Goal: Information Seeking & Learning: Learn about a topic

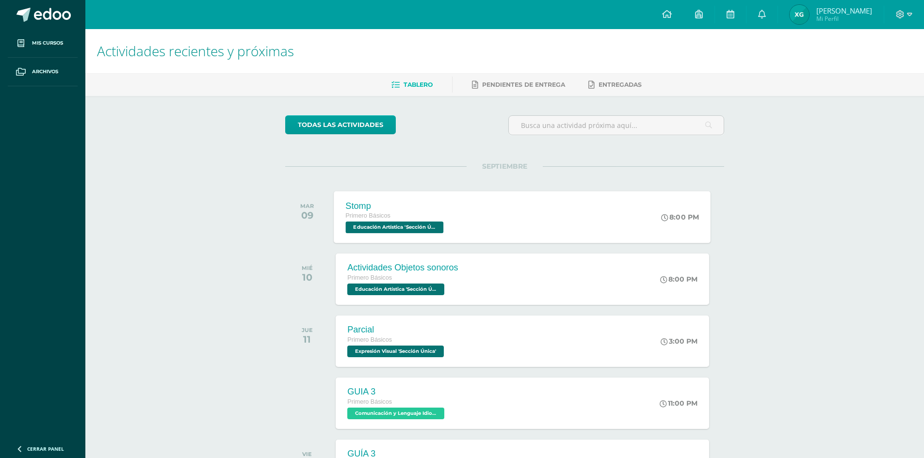
click at [402, 215] on div "Primero Básicos" at bounding box center [396, 216] width 100 height 11
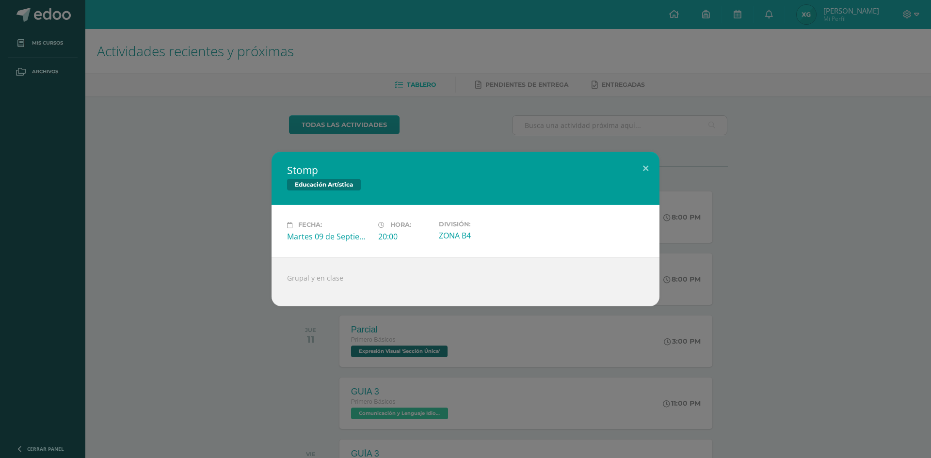
click at [200, 227] on div "Stomp Educación Artística Fecha: [DATE] Hora: 20:00 División: ZONA B4" at bounding box center [466, 229] width 924 height 154
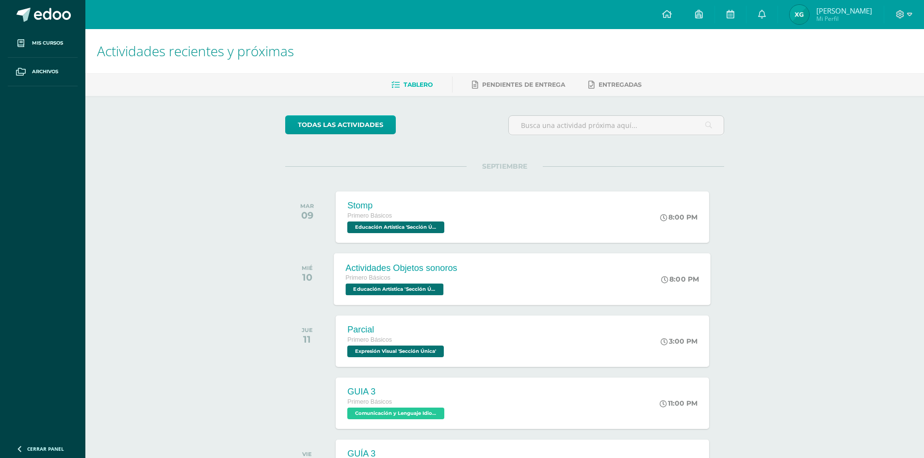
drag, startPoint x: 414, startPoint y: 279, endPoint x: 427, endPoint y: 272, distance: 14.3
click at [427, 273] on span "Actividades Objetos sonoros Primero Básicos Educación Artística 'Sección Única'" at bounding box center [402, 279] width 112 height 33
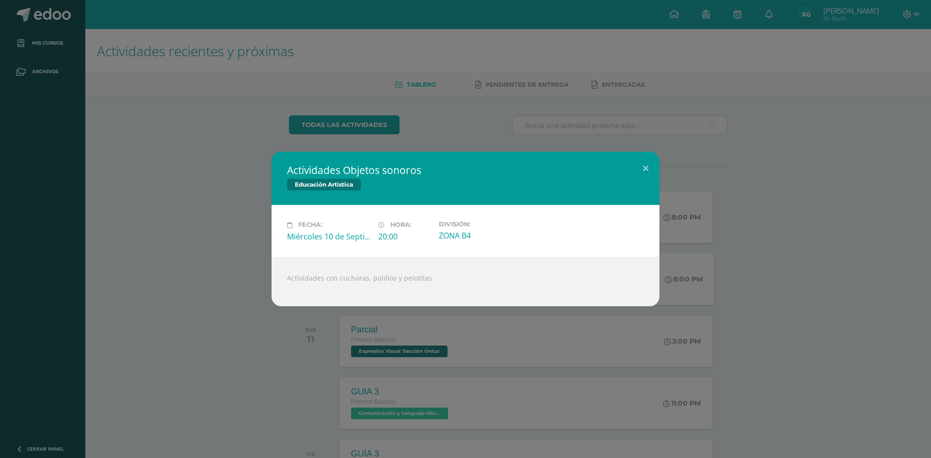
click at [226, 223] on div "Actividades Objetos sonoros Educación Artística Fecha: [DATE] Hora: 20:00 Divis…" at bounding box center [466, 229] width 924 height 154
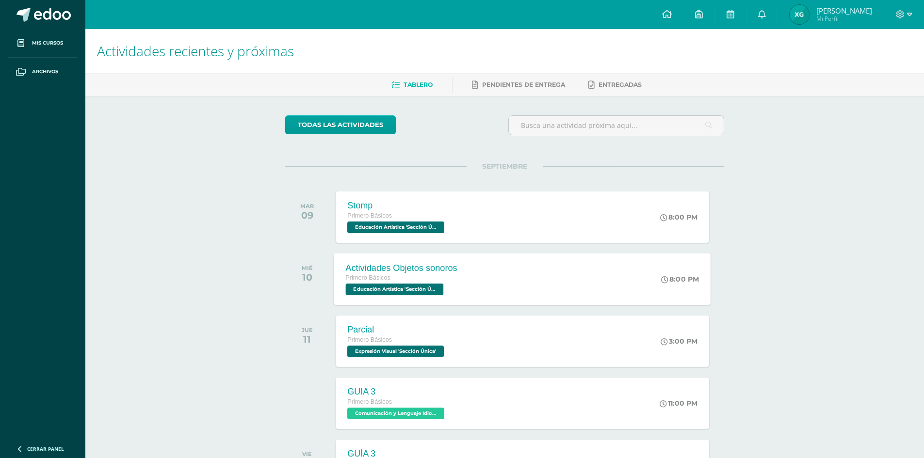
click at [476, 287] on div "Actividades Objetos sonoros Primero Básicos Educación Artística 'Sección Única'…" at bounding box center [522, 279] width 377 height 52
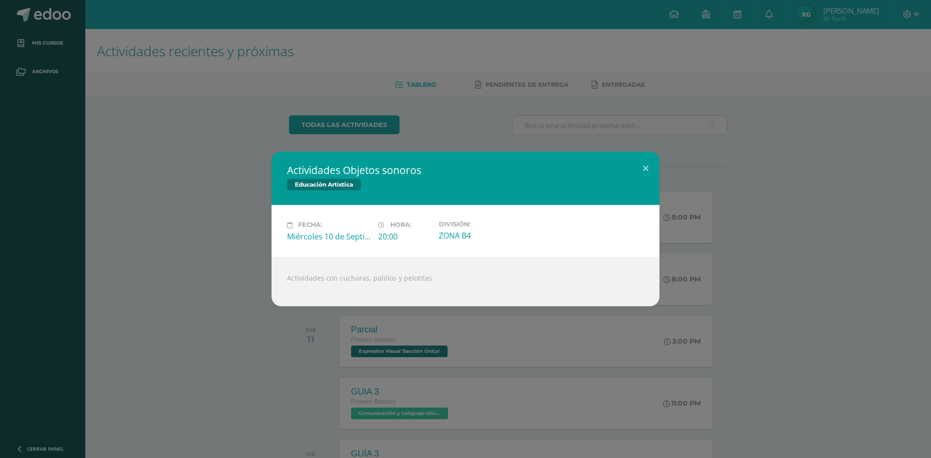
drag, startPoint x: 212, startPoint y: 191, endPoint x: 224, endPoint y: 198, distance: 14.0
click at [213, 191] on div "Actividades Objetos sonoros Educación Artística Fecha: Miércoles 10 de Septiemb…" at bounding box center [466, 229] width 924 height 154
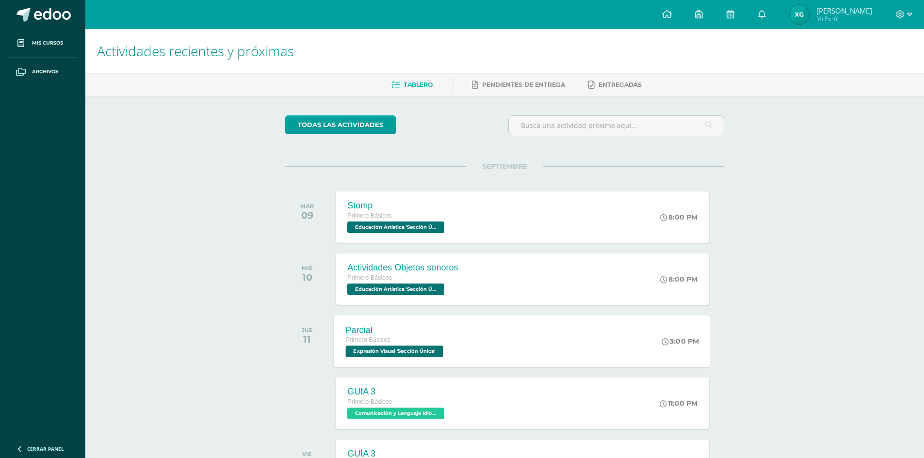
click at [411, 351] on span "Expresión Visual 'Sección Única'" at bounding box center [395, 352] width 98 height 12
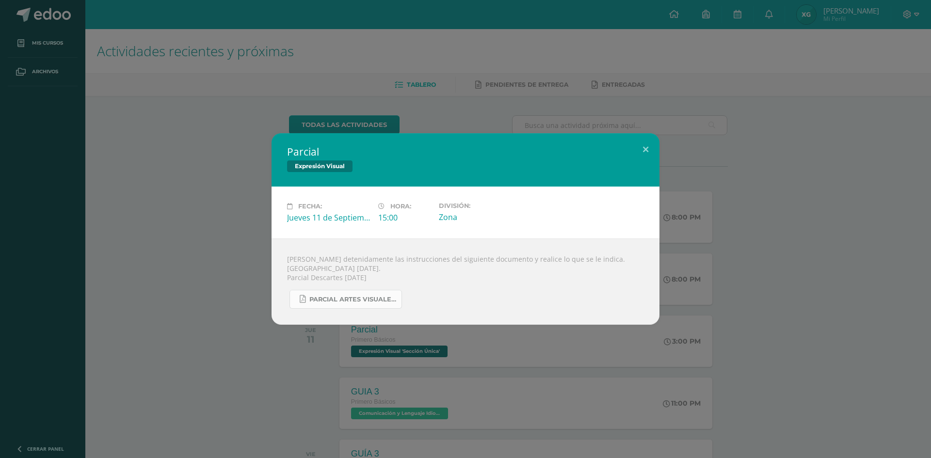
click at [332, 296] on span "PARCIAL ARTES VISUALES. IV BIM.docx.pdf" at bounding box center [352, 300] width 87 height 8
click at [277, 202] on div "Fecha: Jueves 11 de Septiembre Hora: 15:00 División: Zona" at bounding box center [466, 213] width 388 height 52
drag, startPoint x: 69, startPoint y: 85, endPoint x: 103, endPoint y: 107, distance: 40.8
click at [70, 88] on div "Parcial Expresión Visual Fecha: Jueves 11 de Septiembre Hora: 15:00 División: Z…" at bounding box center [465, 229] width 931 height 458
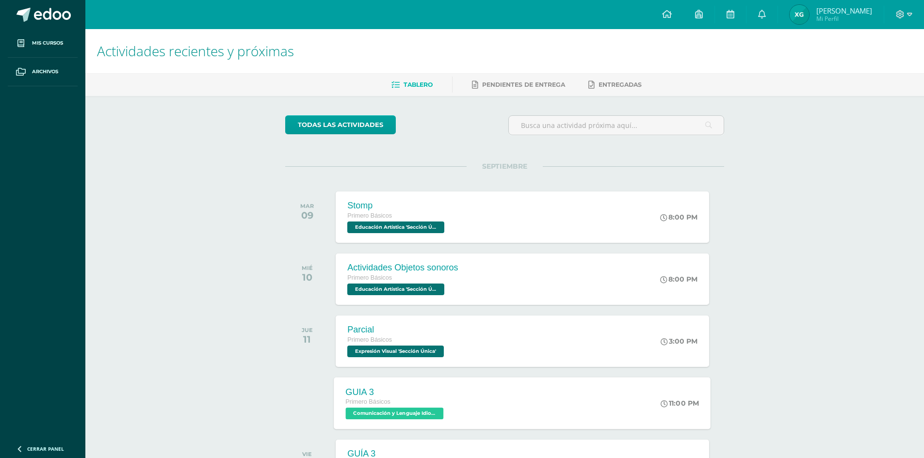
click at [384, 407] on div "Primero Básicos" at bounding box center [396, 402] width 100 height 11
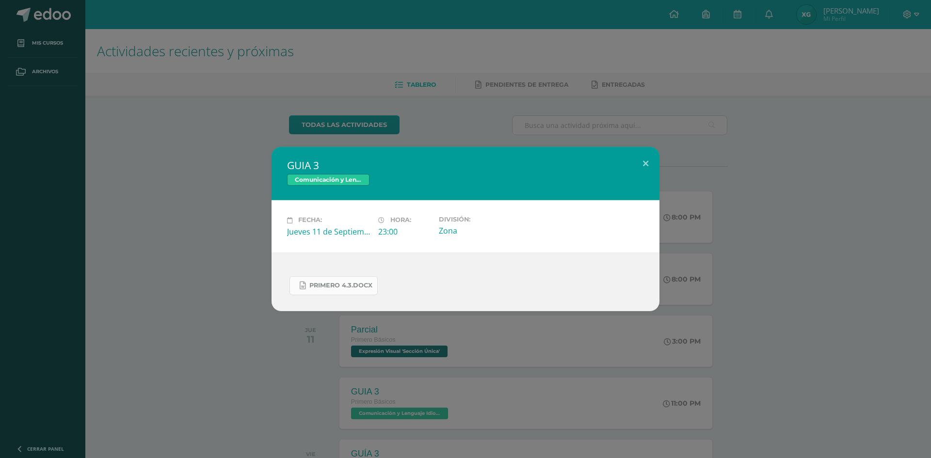
click at [322, 286] on span "PRIMERO 4.3.docx" at bounding box center [340, 286] width 63 height 8
click at [420, 102] on div "GUIA 3 Comunicación y Lenguaje Idioma Extranjero Fecha: Jueves 11 de Septiembre…" at bounding box center [465, 229] width 931 height 458
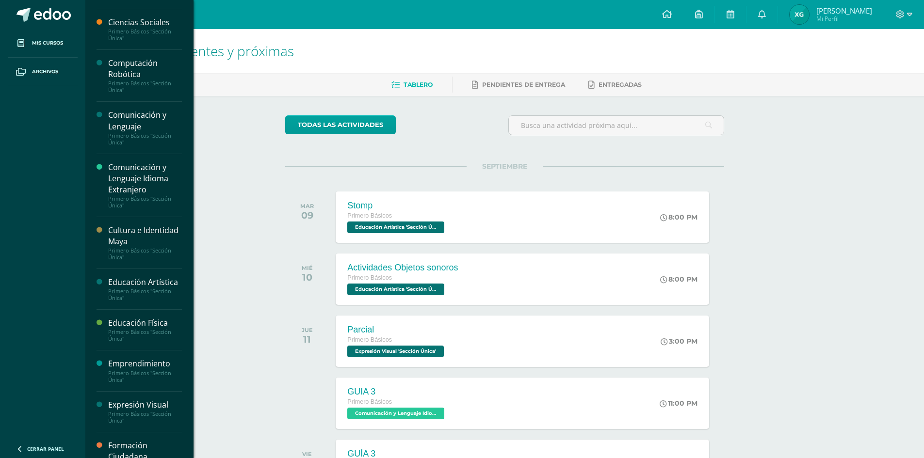
scroll to position [49, 0]
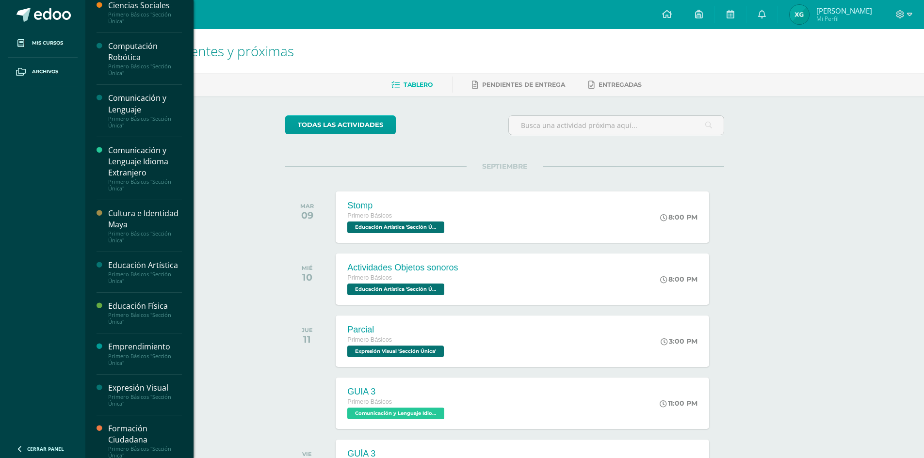
click at [147, 367] on div "Emprendimiento Primero Básicos "Sección Única"" at bounding box center [139, 354] width 85 height 41
click at [147, 362] on div "Primero Básicos "Sección Única"" at bounding box center [145, 360] width 74 height 14
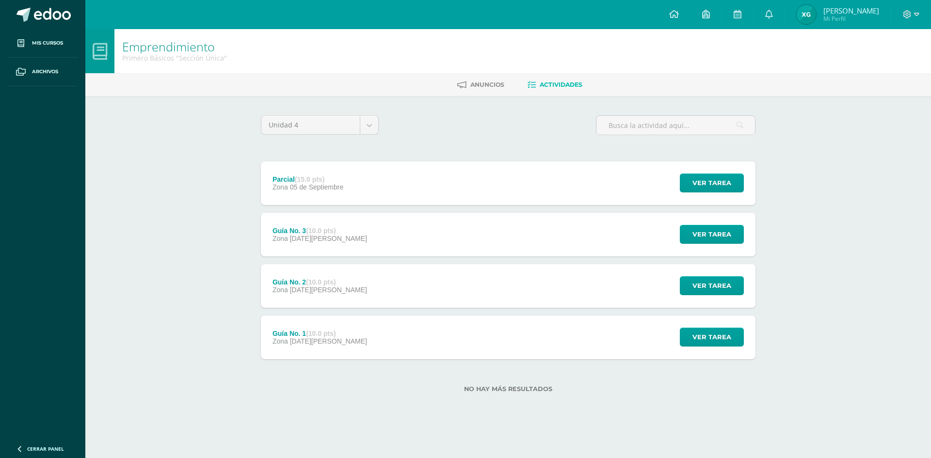
click at [320, 201] on div "Parcial (15.0 pts) Zona [DATE][GEOGRAPHIC_DATA]" at bounding box center [308, 184] width 94 height 44
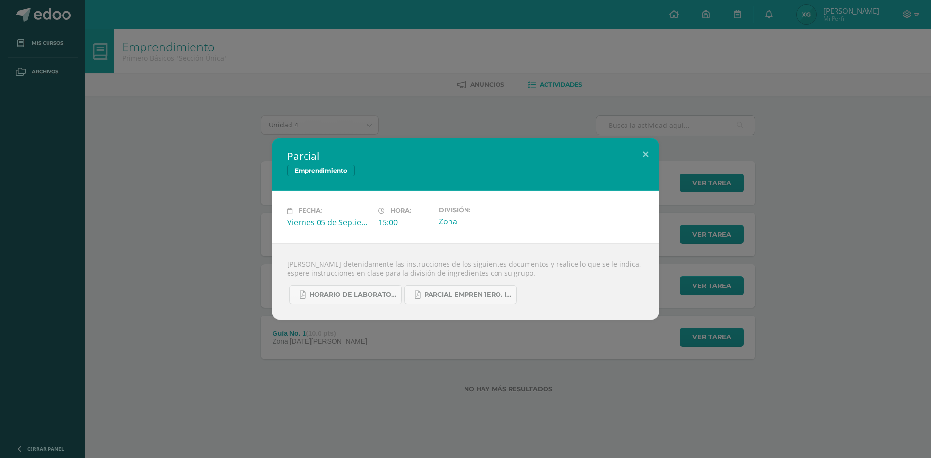
click at [213, 213] on div "Parcial Emprendimiento Fecha: [DATE] Hora: 15:00 División: Zona" at bounding box center [466, 229] width 924 height 182
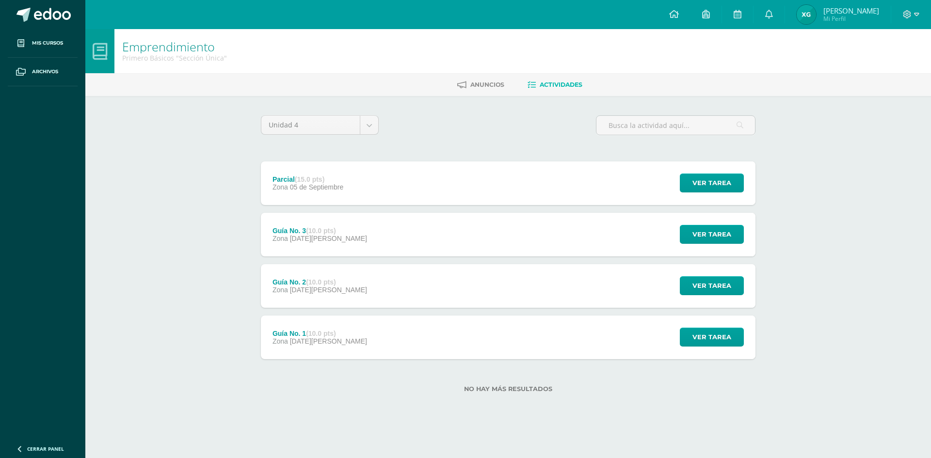
click at [343, 246] on div "Guía No. 3 (10.0 pts) Zona [DATE][PERSON_NAME]" at bounding box center [320, 235] width 118 height 44
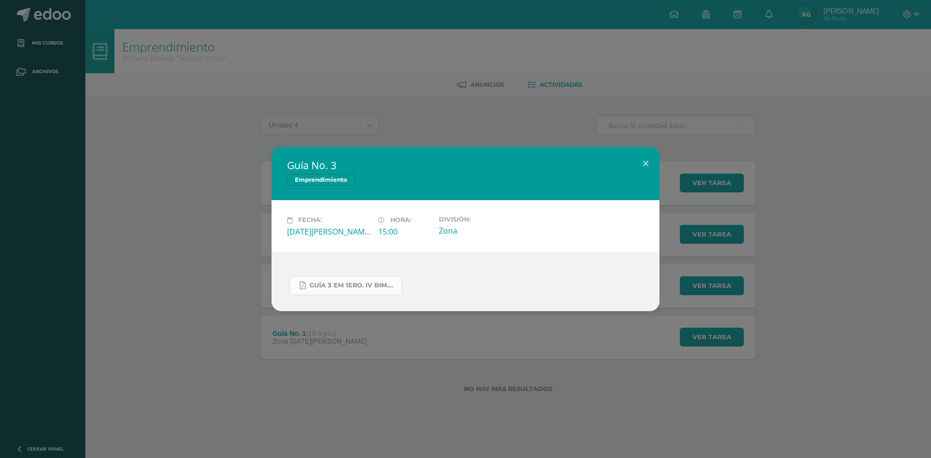
click at [371, 283] on span "GUÍA 3 EM 1ERO. IV BIM.docx.pdf" at bounding box center [352, 286] width 87 height 8
click at [324, 285] on span "GUÍA 3 EM 1ERO. IV BIM.docx.pdf" at bounding box center [352, 286] width 87 height 8
